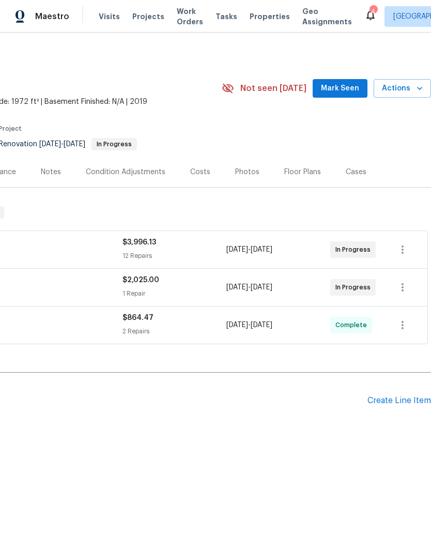
scroll to position [0, 153]
click at [177, 10] on span "Work Orders" at bounding box center [190, 16] width 26 height 21
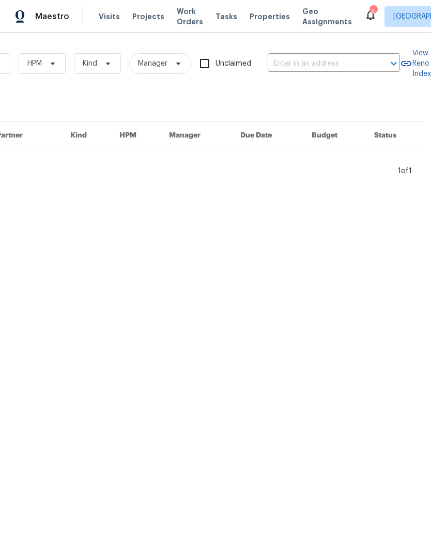
click at [311, 63] on input "text" at bounding box center [319, 64] width 103 height 16
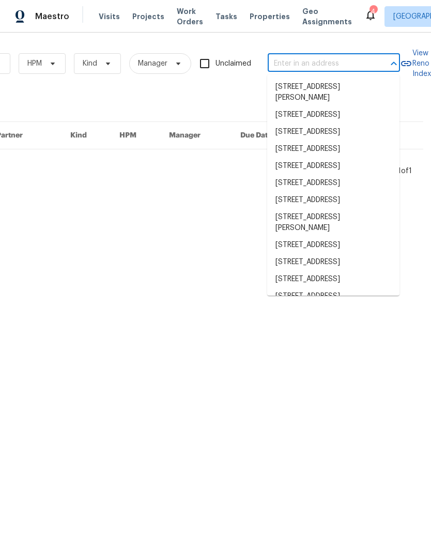
scroll to position [0, 170]
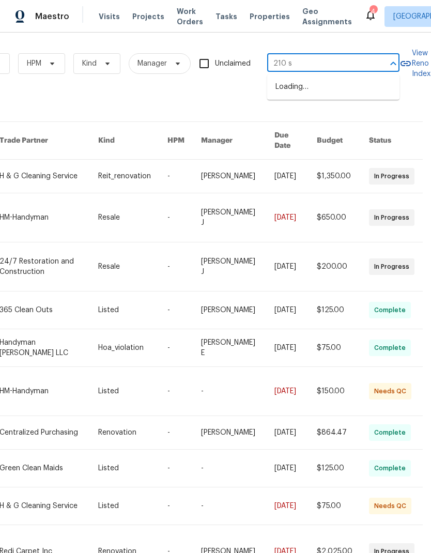
type input "210 sh"
click at [354, 93] on li "[STREET_ADDRESS]" at bounding box center [333, 87] width 132 height 17
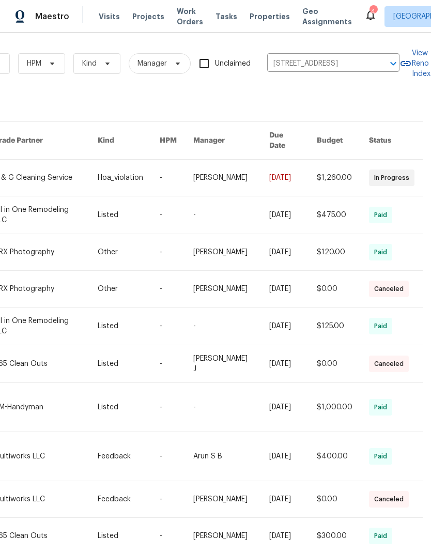
click at [27, 174] on link at bounding box center [45, 178] width 103 height 36
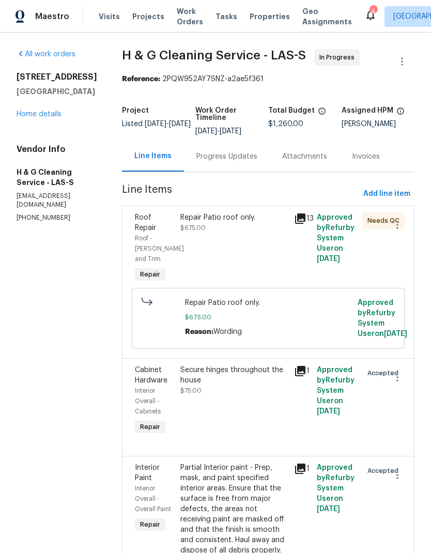
click at [29, 117] on link "Home details" at bounding box center [39, 114] width 45 height 7
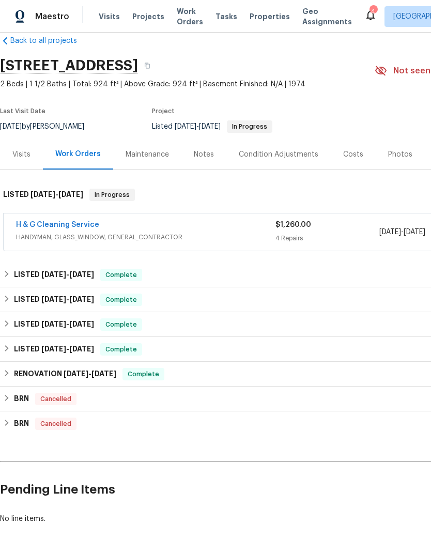
scroll to position [17, 0]
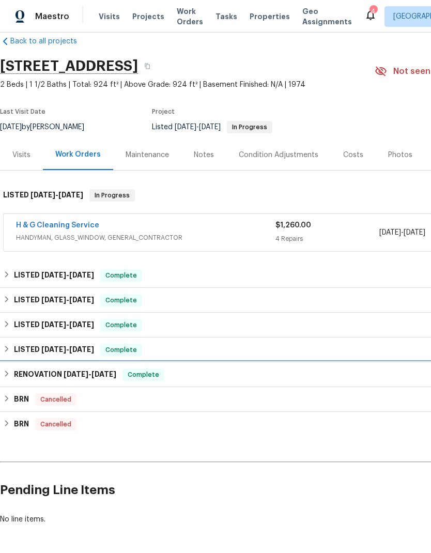
click at [14, 373] on h6 "RENOVATION [DATE] - [DATE]" at bounding box center [65, 375] width 102 height 12
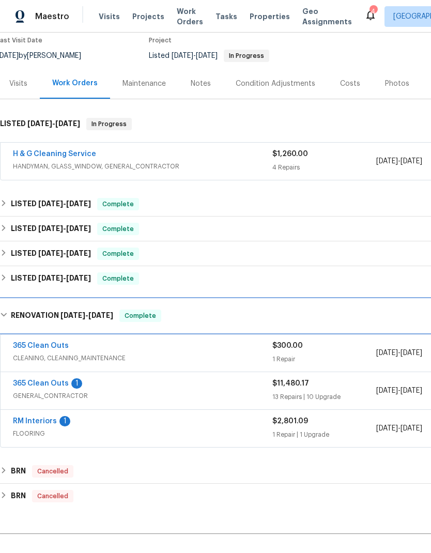
scroll to position [101, 4]
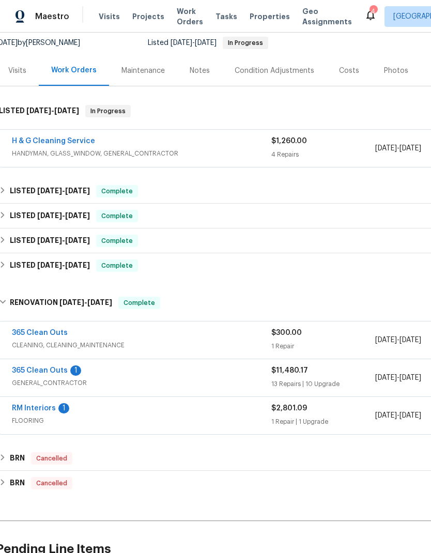
click at [24, 405] on link "RM Interiors" at bounding box center [34, 408] width 44 height 7
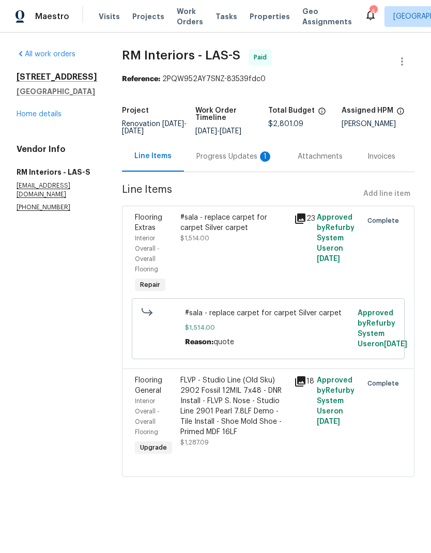
click at [258, 412] on div "FLVP - Studio Line (Old Sku) 2902 Fossil 12MIL 7x48 - DNR Install - FLVP S. Nos…" at bounding box center [234, 406] width 108 height 62
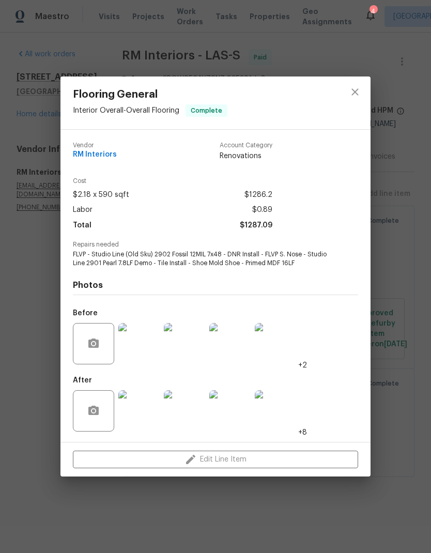
click at [140, 354] on img at bounding box center [138, 343] width 41 height 41
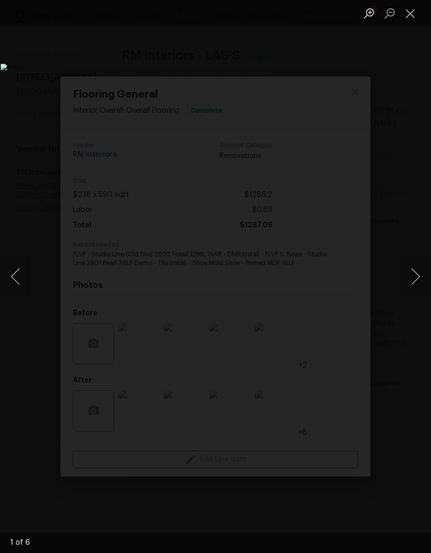
click at [414, 288] on button "Next image" at bounding box center [415, 276] width 31 height 41
click at [416, 283] on button "Next image" at bounding box center [415, 276] width 31 height 41
click at [415, 286] on button "Next image" at bounding box center [415, 276] width 31 height 41
click at [415, 285] on button "Next image" at bounding box center [415, 276] width 31 height 41
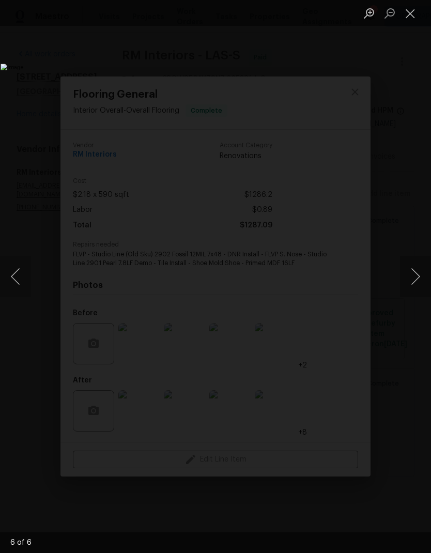
click at [415, 285] on button "Next image" at bounding box center [415, 276] width 31 height 41
click at [415, 286] on button "Next image" at bounding box center [415, 276] width 31 height 41
click at [417, 288] on button "Next image" at bounding box center [415, 276] width 31 height 41
click at [417, 284] on button "Next image" at bounding box center [415, 276] width 31 height 41
click at [417, 280] on button "Next image" at bounding box center [415, 276] width 31 height 41
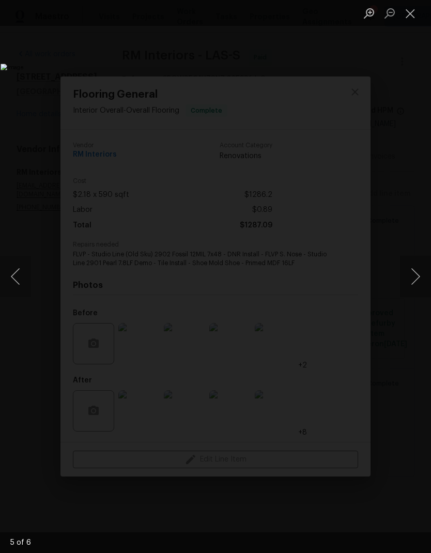
click at [417, 282] on button "Next image" at bounding box center [415, 276] width 31 height 41
click at [417, 285] on button "Next image" at bounding box center [415, 276] width 31 height 41
click at [416, 286] on button "Next image" at bounding box center [415, 276] width 31 height 41
click at [416, 284] on button "Next image" at bounding box center [415, 276] width 31 height 41
click at [417, 286] on button "Next image" at bounding box center [415, 276] width 31 height 41
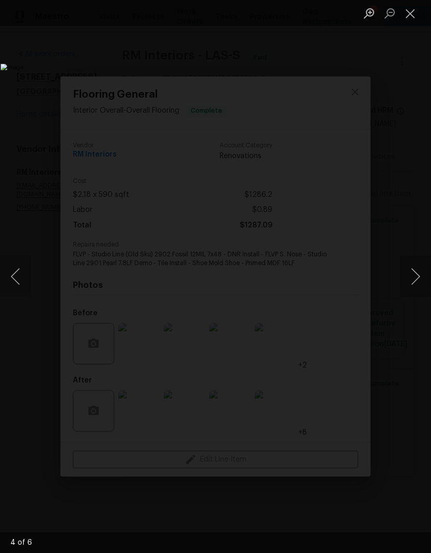
click at [417, 288] on button "Next image" at bounding box center [415, 276] width 31 height 41
click at [417, 286] on button "Next image" at bounding box center [415, 276] width 31 height 41
click at [417, 287] on button "Next image" at bounding box center [415, 276] width 31 height 41
click at [414, 290] on button "Next image" at bounding box center [415, 276] width 31 height 41
click at [416, 287] on button "Next image" at bounding box center [415, 276] width 31 height 41
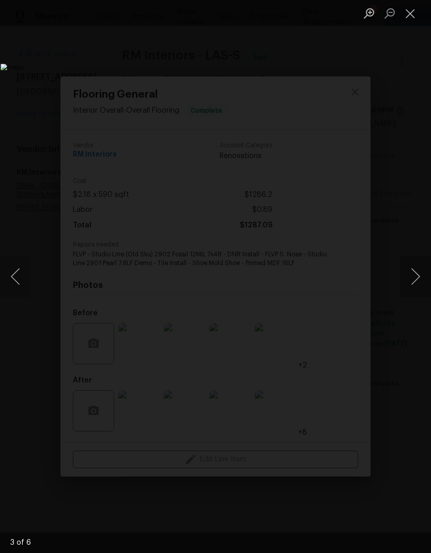
click at [415, 290] on button "Next image" at bounding box center [415, 276] width 31 height 41
click at [415, 288] on button "Next image" at bounding box center [415, 276] width 31 height 41
click at [417, 284] on button "Next image" at bounding box center [415, 276] width 31 height 41
click at [418, 284] on button "Next image" at bounding box center [415, 276] width 31 height 41
click at [416, 286] on button "Next image" at bounding box center [415, 276] width 31 height 41
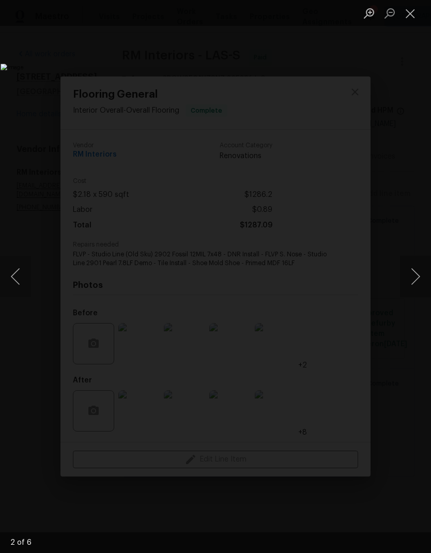
click at [333, 64] on img "Lightbox" at bounding box center [167, 277] width 332 height 426
click at [416, 22] on button "Close lightbox" at bounding box center [410, 13] width 21 height 18
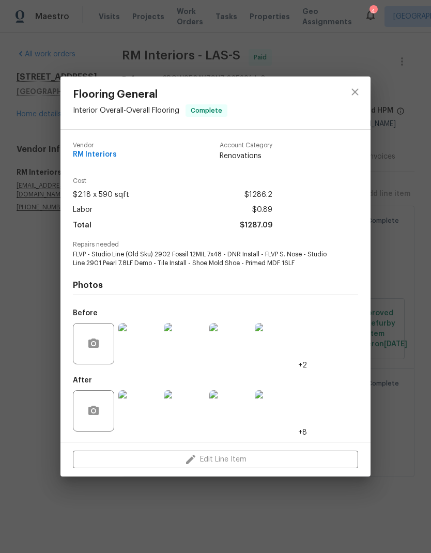
click at [143, 417] on img at bounding box center [138, 410] width 41 height 41
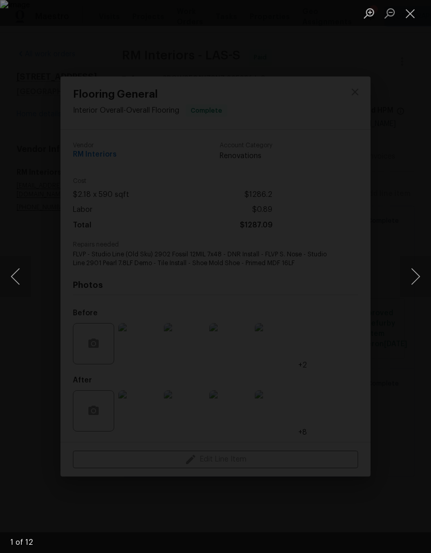
click at [415, 275] on button "Next image" at bounding box center [415, 276] width 31 height 41
click at [415, 274] on button "Next image" at bounding box center [415, 276] width 31 height 41
click at [415, 277] on button "Next image" at bounding box center [415, 276] width 31 height 41
click at [416, 279] on button "Next image" at bounding box center [415, 276] width 31 height 41
click at [418, 275] on button "Next image" at bounding box center [415, 276] width 31 height 41
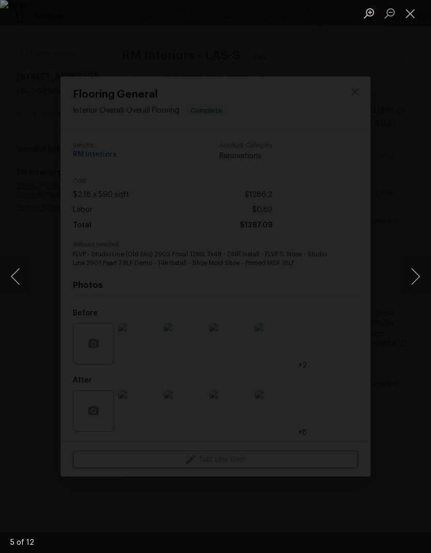
click at [416, 279] on button "Next image" at bounding box center [415, 276] width 31 height 41
click at [418, 278] on button "Next image" at bounding box center [415, 276] width 31 height 41
click at [417, 278] on button "Next image" at bounding box center [415, 276] width 31 height 41
click at [417, 280] on button "Next image" at bounding box center [415, 276] width 31 height 41
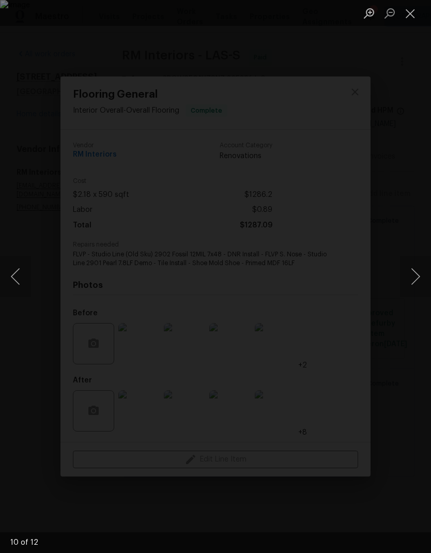
click at [418, 280] on button "Next image" at bounding box center [415, 276] width 31 height 41
click at [416, 284] on button "Next image" at bounding box center [415, 276] width 31 height 41
click at [419, 282] on button "Next image" at bounding box center [415, 276] width 31 height 41
click at [411, 287] on button "Next image" at bounding box center [415, 276] width 31 height 41
click at [407, 266] on button "Next image" at bounding box center [415, 276] width 31 height 41
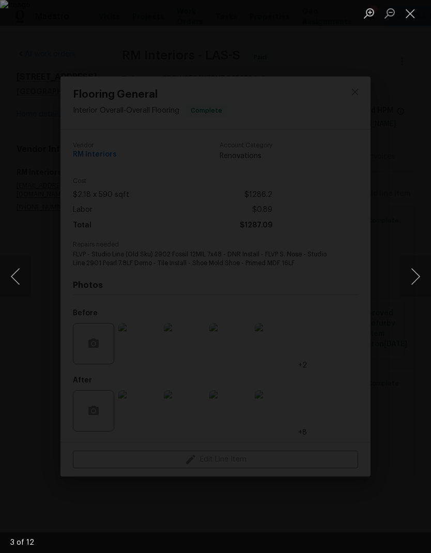
click at [419, 289] on button "Next image" at bounding box center [415, 276] width 31 height 41
click at [413, 353] on div "Lightbox" at bounding box center [215, 276] width 431 height 553
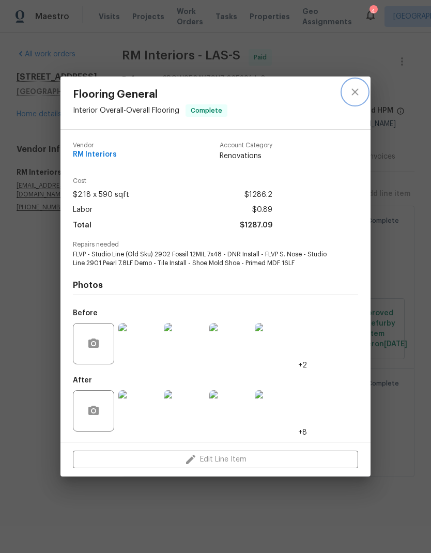
click at [360, 89] on icon "close" at bounding box center [355, 92] width 12 height 12
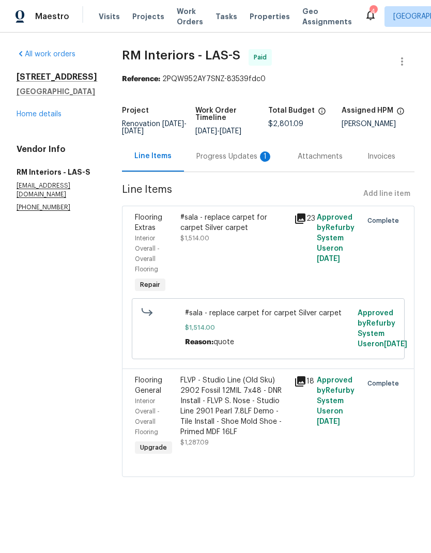
click at [237, 159] on div "Progress Updates 1" at bounding box center [235, 157] width 77 height 10
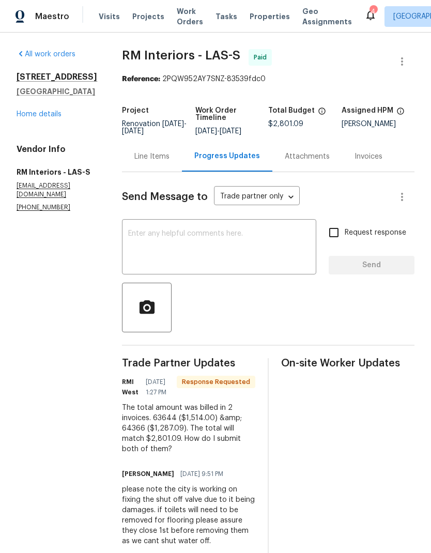
click at [23, 111] on link "Home details" at bounding box center [39, 114] width 45 height 7
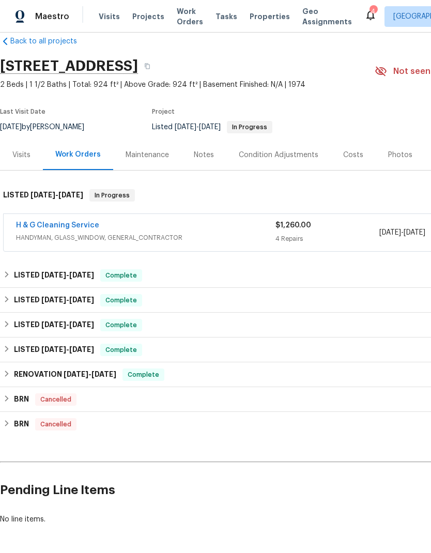
scroll to position [17, 0]
click at [359, 510] on div "Back to all projects [STREET_ADDRESS] 2 Beds | 1 1/2 Baths | Total: 924 ft² | A…" at bounding box center [215, 293] width 431 height 521
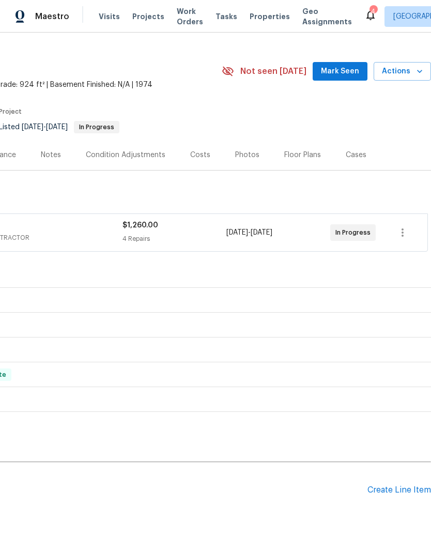
scroll to position [17, 153]
